Goal: Find contact information: Obtain details needed to contact an individual or organization

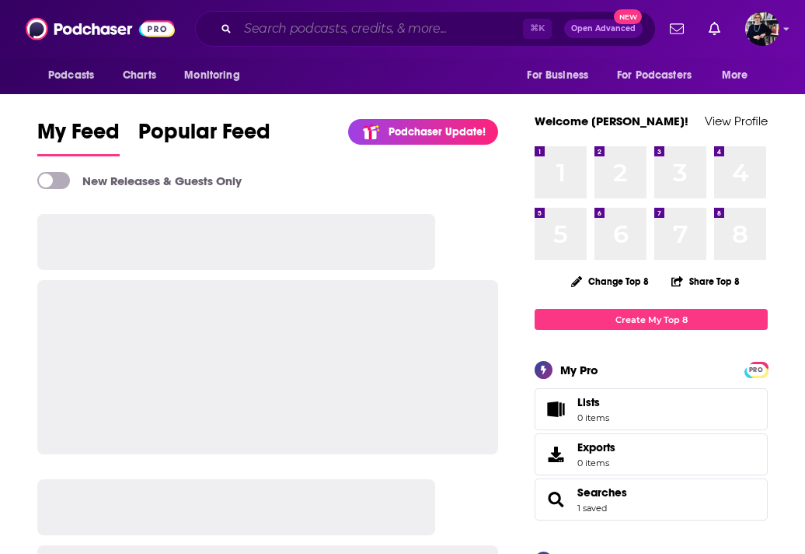
click at [293, 26] on input "Search podcasts, credits, & more..." at bounding box center [380, 28] width 285 height 25
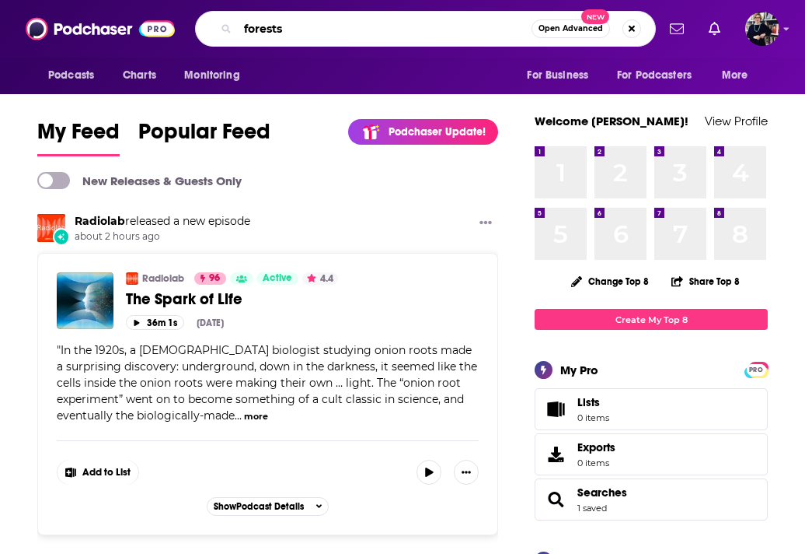
type input "forests"
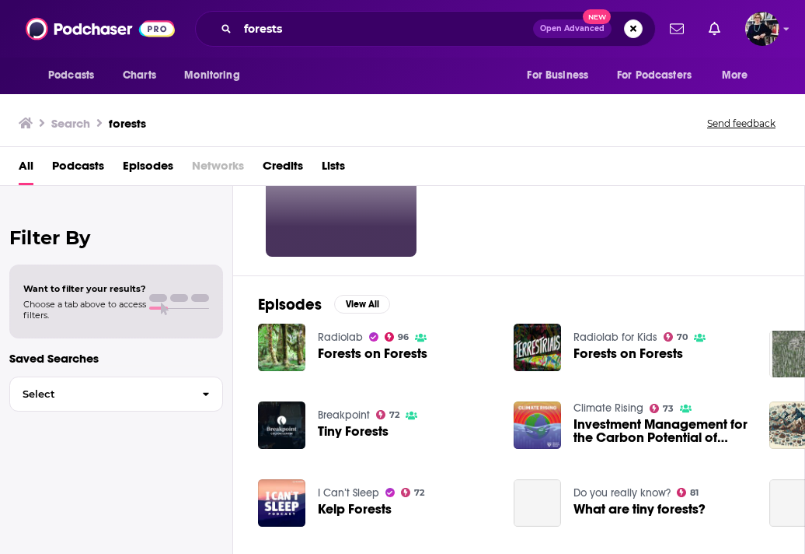
scroll to position [132, 0]
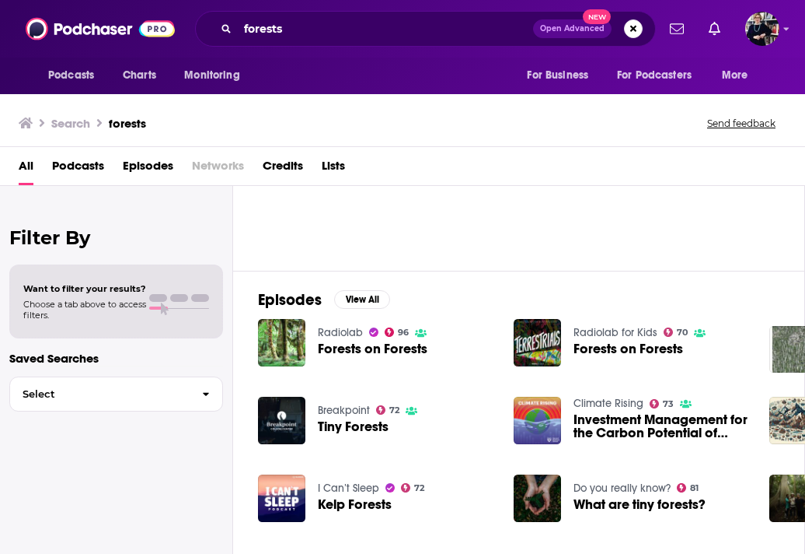
click at [396, 350] on span "Forests on Forests" at bounding box center [373, 348] width 110 height 13
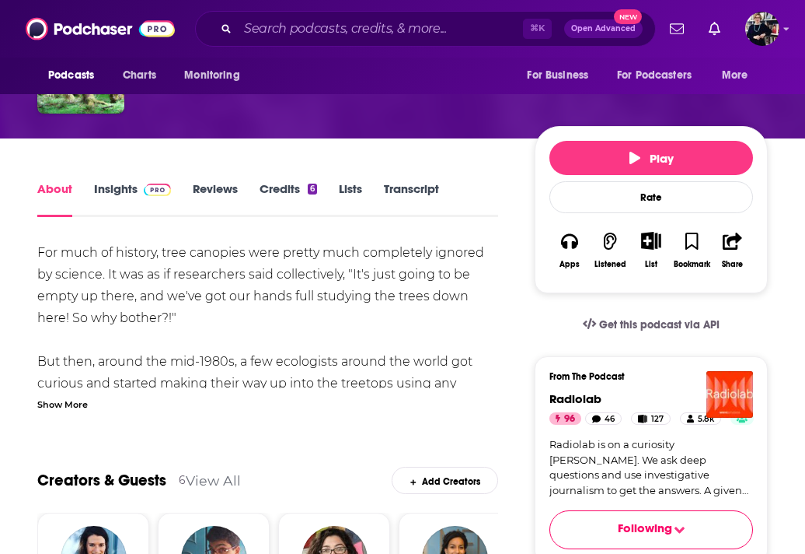
scroll to position [205, 0]
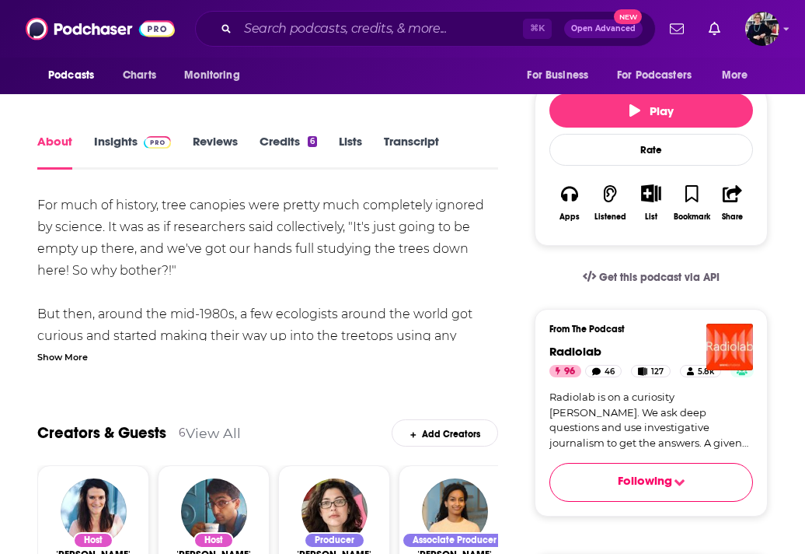
click at [73, 359] on div "Show More" at bounding box center [62, 355] width 51 height 15
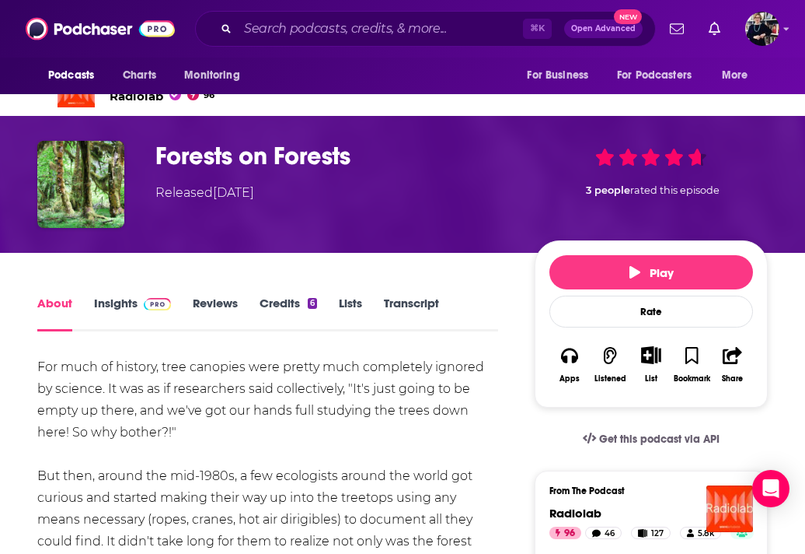
scroll to position [0, 0]
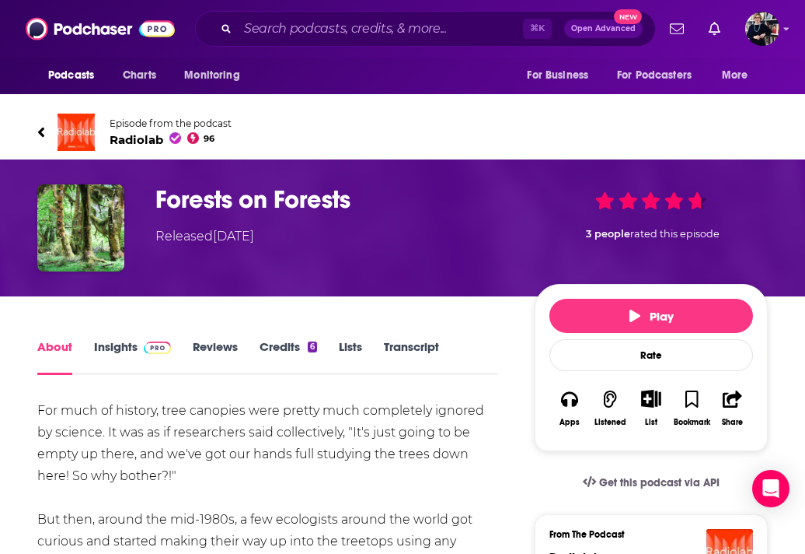
click at [294, 345] on link "Credits 6" at bounding box center [289, 357] width 58 height 36
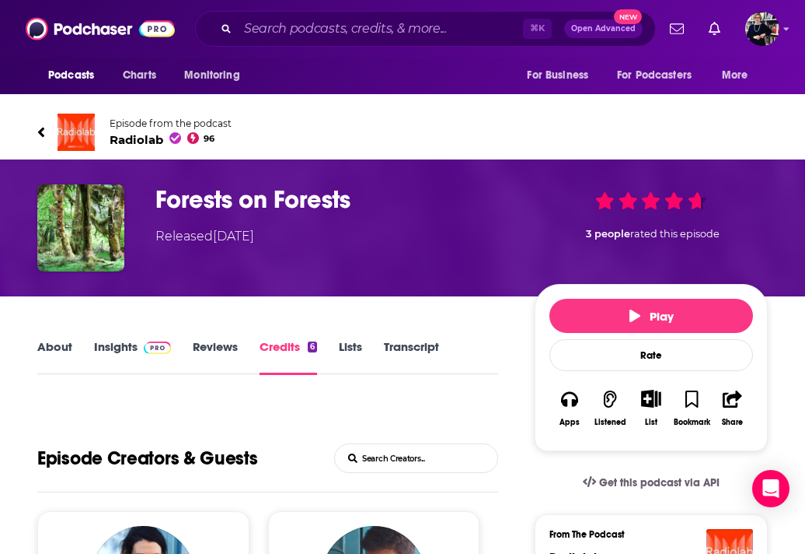
click at [49, 131] on link "Episode from the podcast Radiolab 96" at bounding box center [402, 132] width 731 height 37
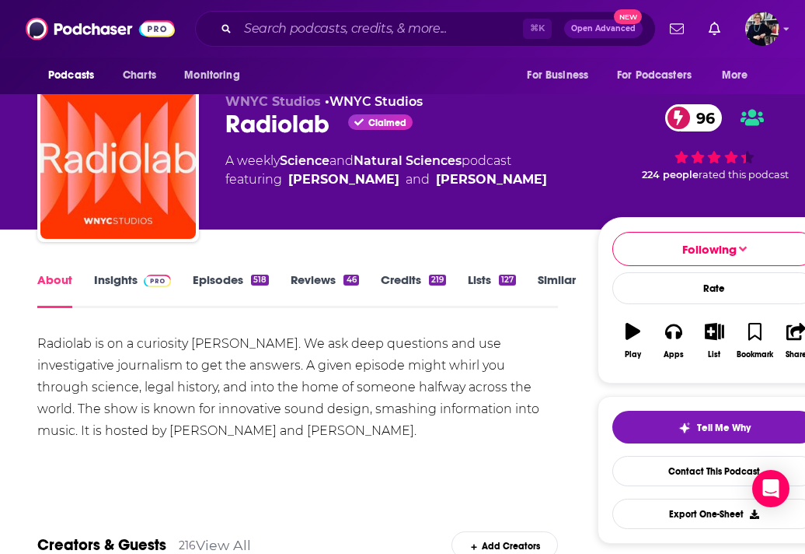
scroll to position [30, 0]
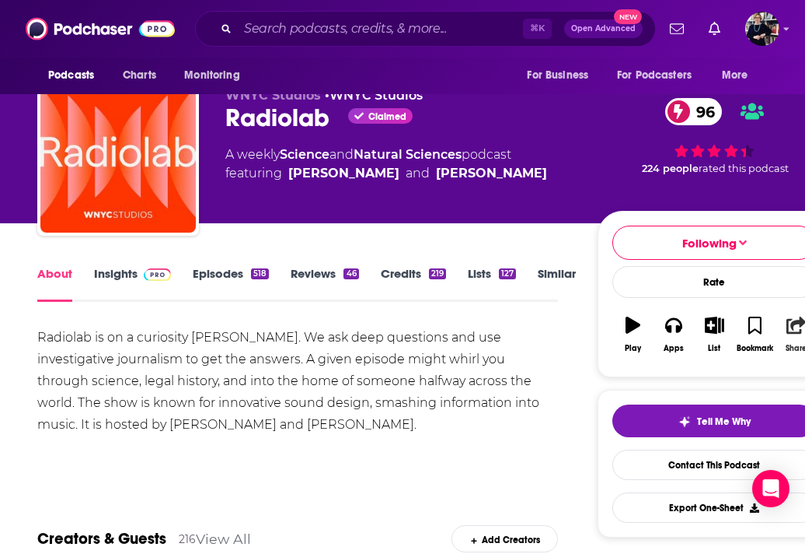
click at [795, 337] on button "Share" at bounding box center [796, 334] width 40 height 56
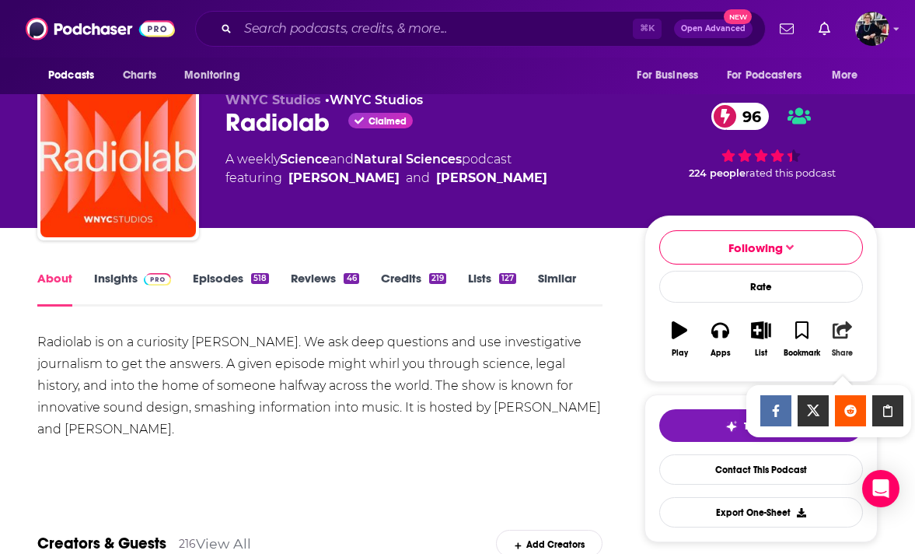
scroll to position [230, 0]
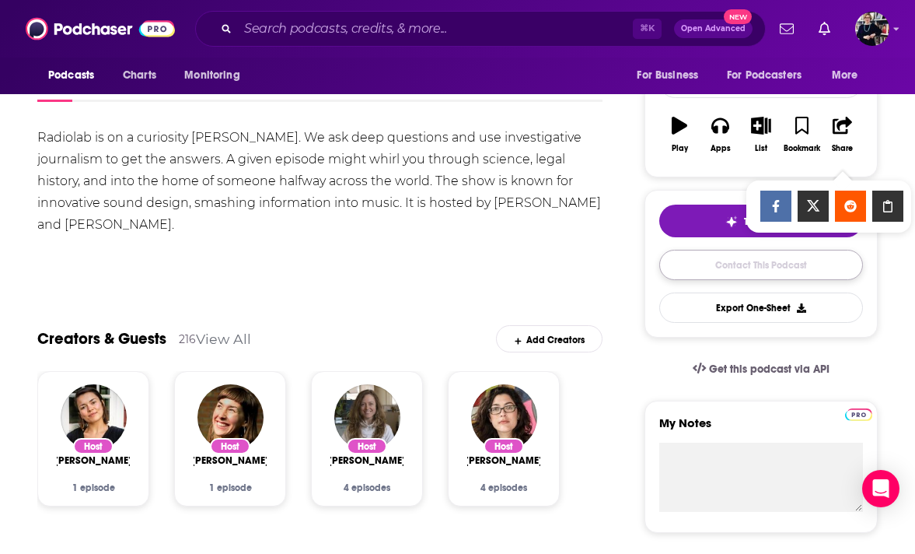
click at [737, 270] on link "Contact This Podcast" at bounding box center [761, 265] width 204 height 30
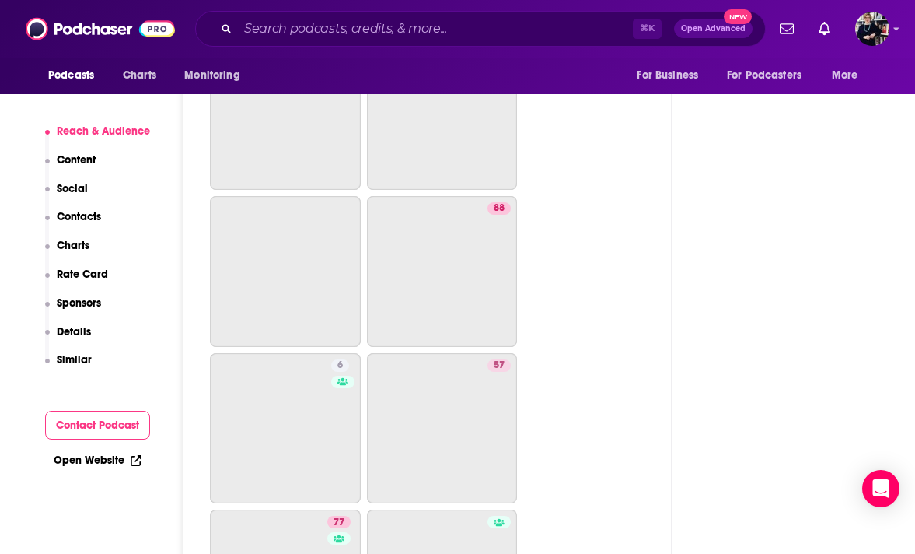
scroll to position [4891, 0]
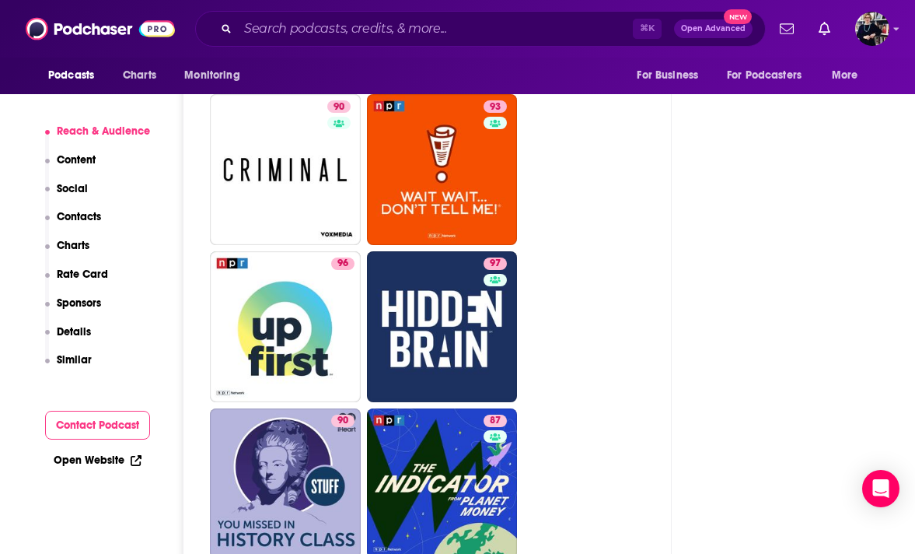
click at [75, 221] on p "Contacts" at bounding box center [79, 216] width 44 height 13
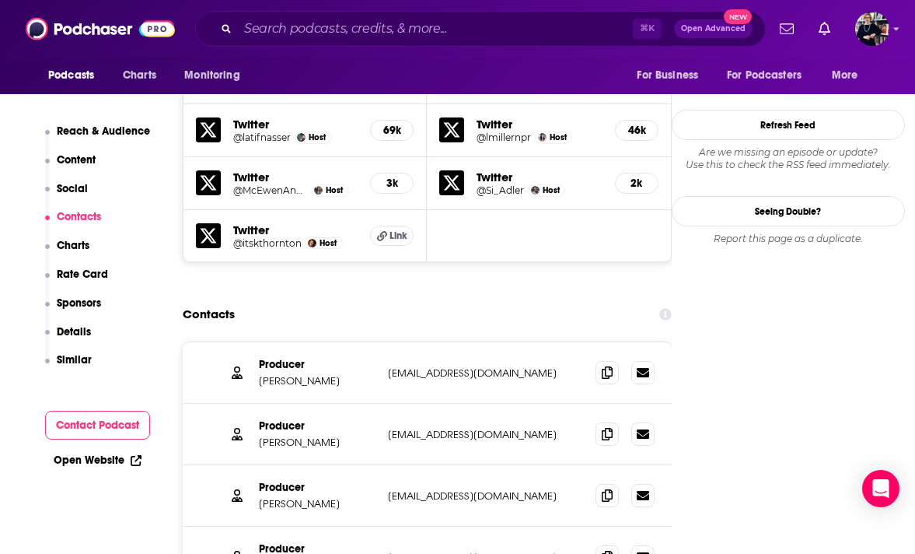
scroll to position [1605, 0]
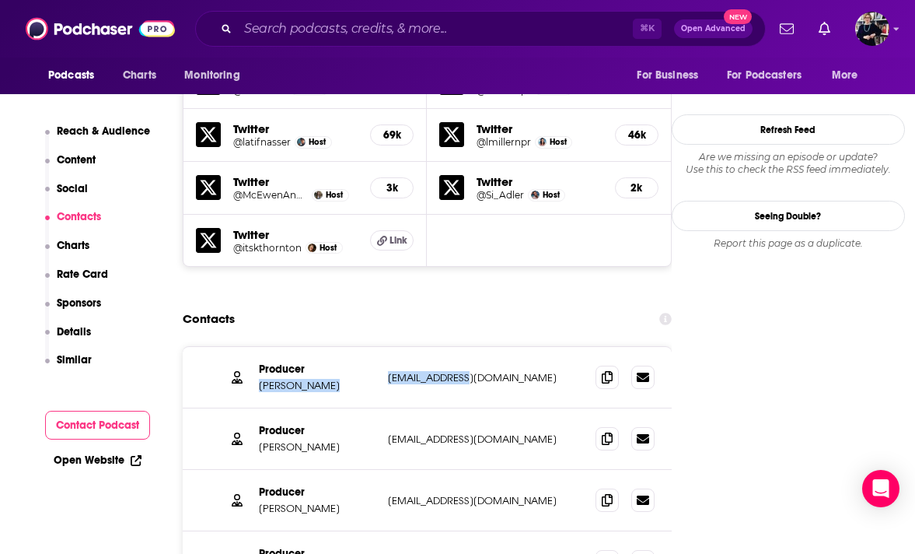
drag, startPoint x: 377, startPoint y: 288, endPoint x: 480, endPoint y: 285, distance: 103.4
click at [480, 347] on div "Producer [PERSON_NAME] [EMAIL_ADDRESS][DOMAIN_NAME] [EMAIL_ADDRESS][DOMAIN_NAME]" at bounding box center [427, 377] width 489 height 61
click at [480, 371] on p "[EMAIL_ADDRESS][DOMAIN_NAME]" at bounding box center [485, 377] width 195 height 13
drag, startPoint x: 381, startPoint y: 288, endPoint x: 485, endPoint y: 291, distance: 104.2
click at [482, 347] on div "Producer [PERSON_NAME] [EMAIL_ADDRESS][DOMAIN_NAME] [EMAIL_ADDRESS][DOMAIN_NAME]" at bounding box center [427, 377] width 489 height 61
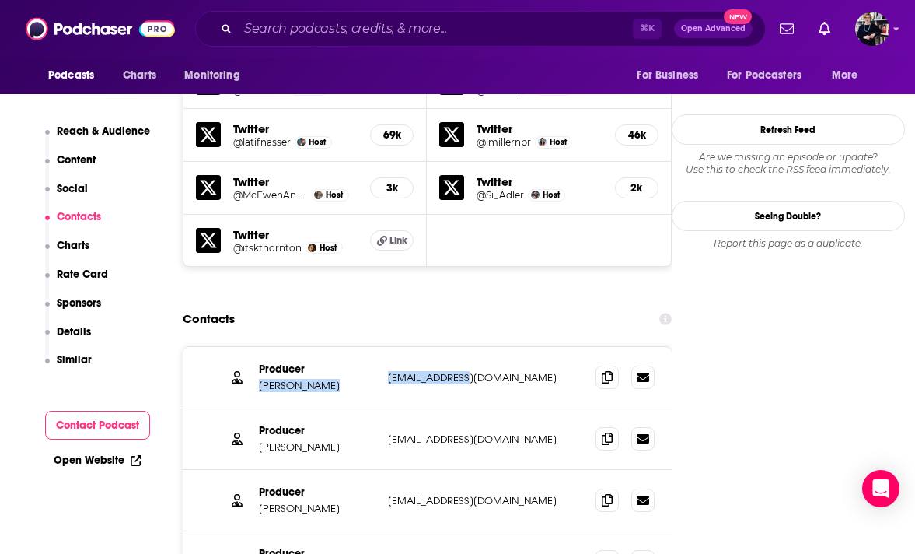
click at [438, 371] on p "[EMAIL_ADDRESS][DOMAIN_NAME]" at bounding box center [485, 377] width 195 height 13
click at [444, 371] on p "[EMAIL_ADDRESS][DOMAIN_NAME]" at bounding box center [485, 377] width 195 height 13
copy div "[EMAIL_ADDRESS][DOMAIN_NAME] [EMAIL_ADDRESS][DOMAIN_NAME]"
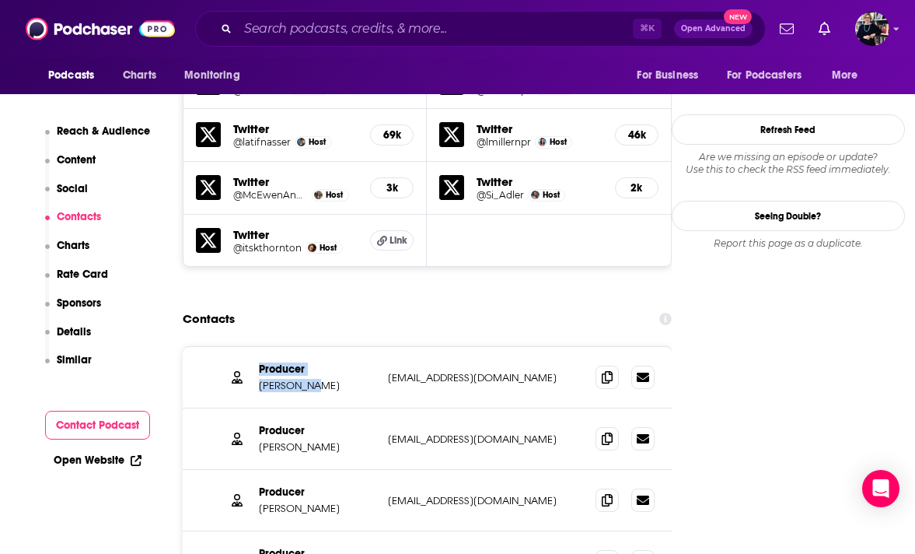
drag, startPoint x: 256, startPoint y: 280, endPoint x: 314, endPoint y: 302, distance: 62.5
click at [313, 347] on div "Producer [PERSON_NAME] [EMAIL_ADDRESS][DOMAIN_NAME] [EMAIL_ADDRESS][DOMAIN_NAME]" at bounding box center [427, 377] width 489 height 61
copy div "Producer [PERSON_NAME]"
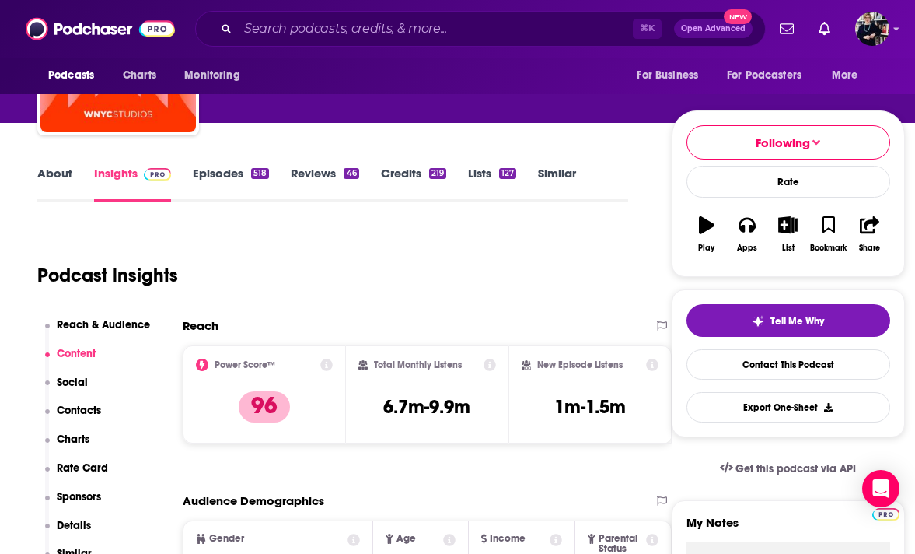
scroll to position [0, 0]
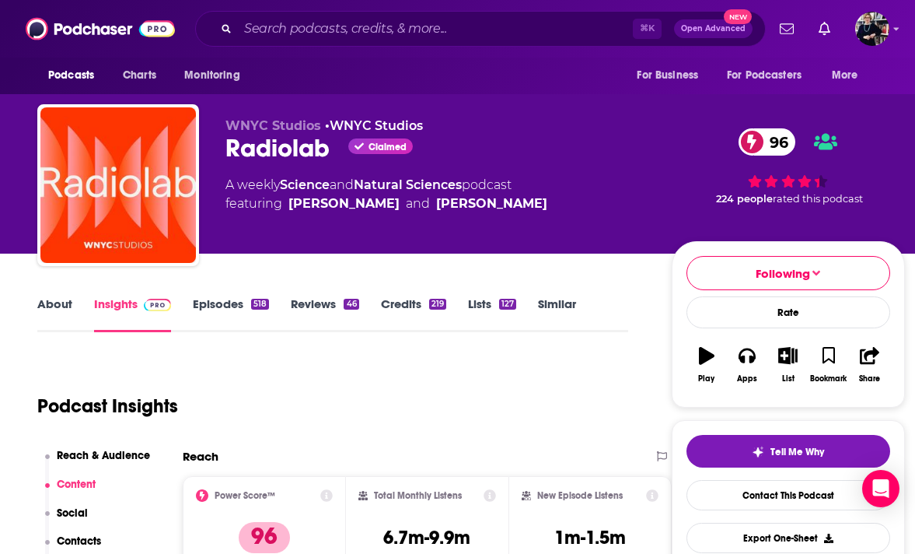
click at [225, 299] on link "Episodes 518" at bounding box center [231, 314] width 76 height 36
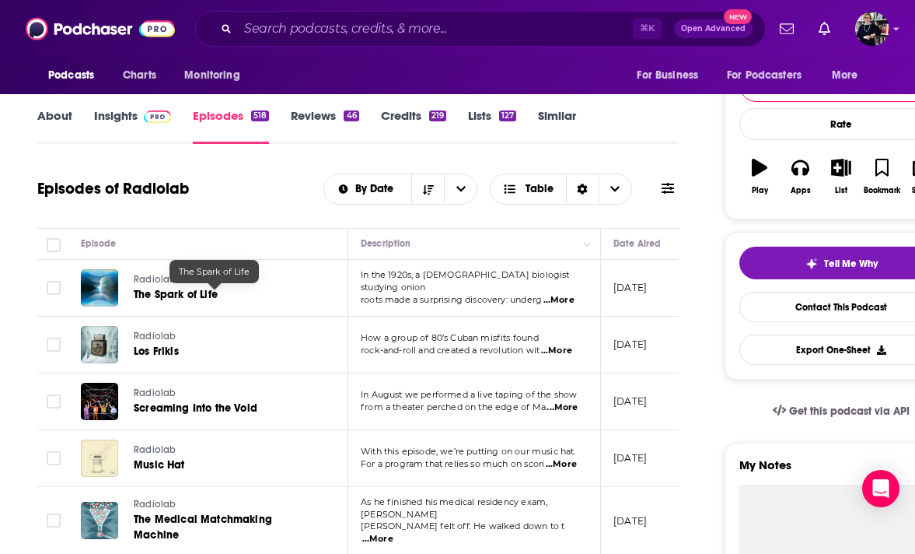
click at [225, 299] on link "The Spark of Life" at bounding box center [215, 295] width 162 height 16
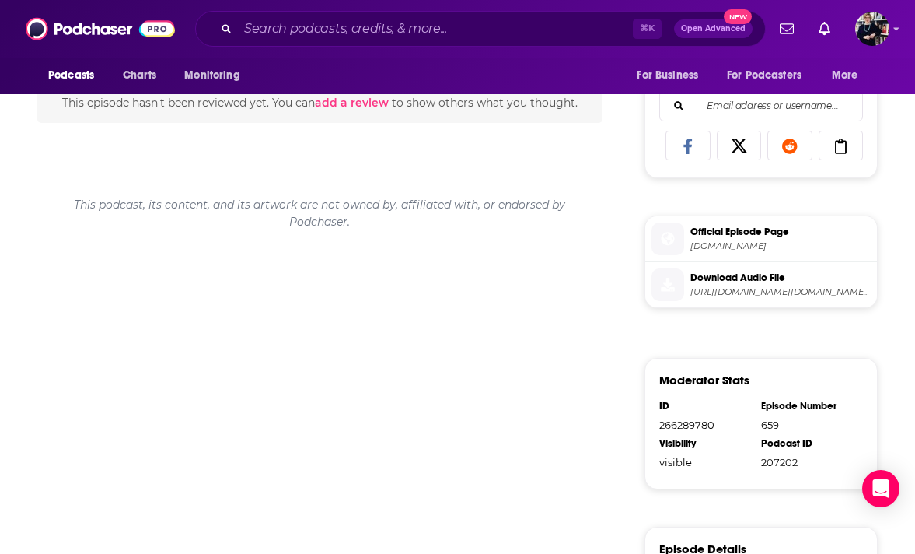
scroll to position [910, 0]
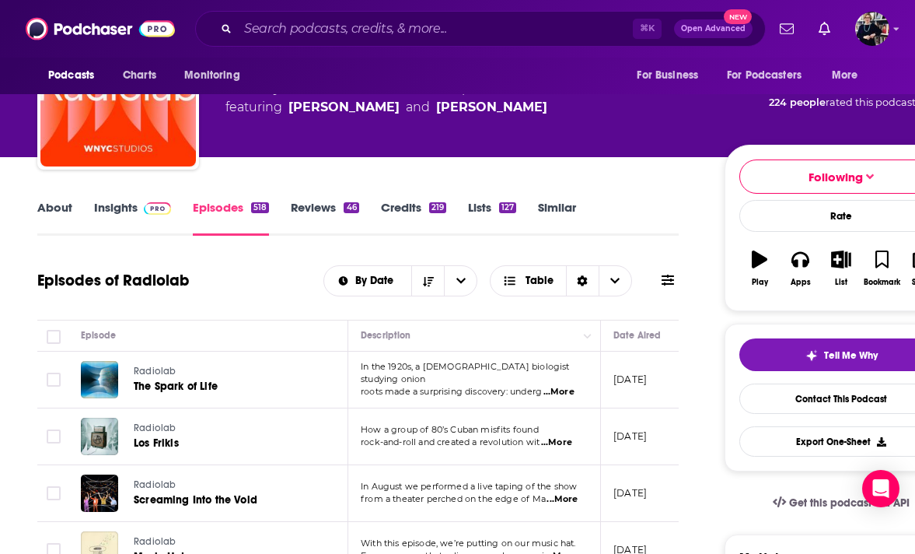
scroll to position [97, 0]
